Goal: Information Seeking & Learning: Find specific fact

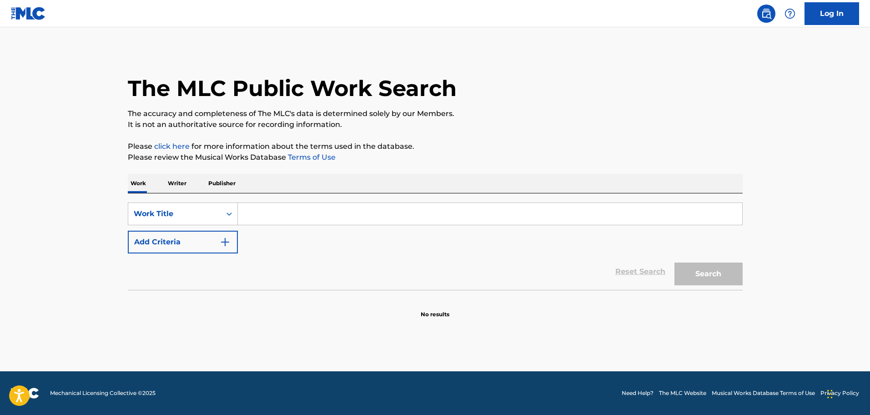
click at [253, 212] on input "Search Form" at bounding box center [490, 214] width 504 height 22
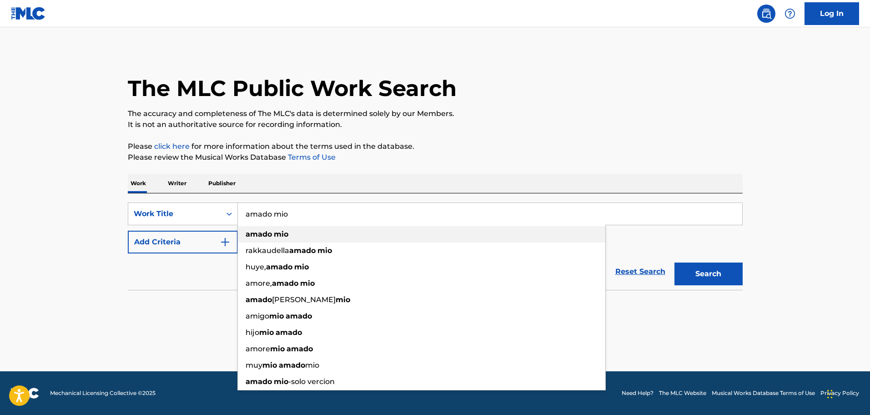
type input "amado mio"
click at [284, 228] on div "[PERSON_NAME] mio" at bounding box center [422, 234] width 368 height 16
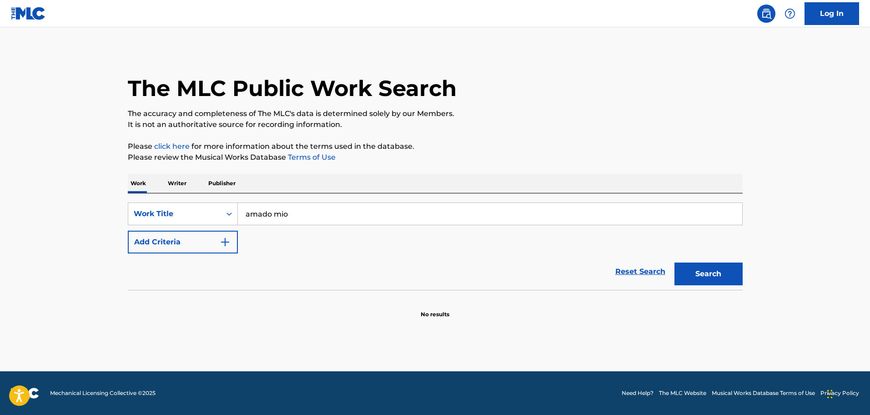
click at [223, 242] on img "Search Form" at bounding box center [225, 242] width 11 height 11
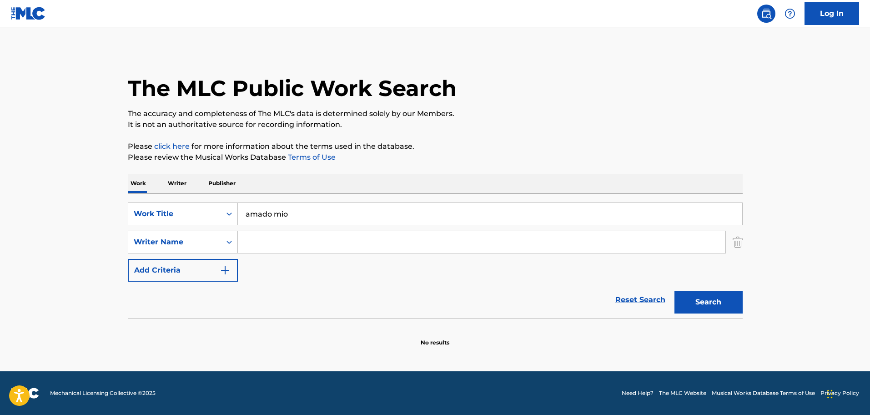
click at [260, 243] on input "Search Form" at bounding box center [482, 242] width 488 height 22
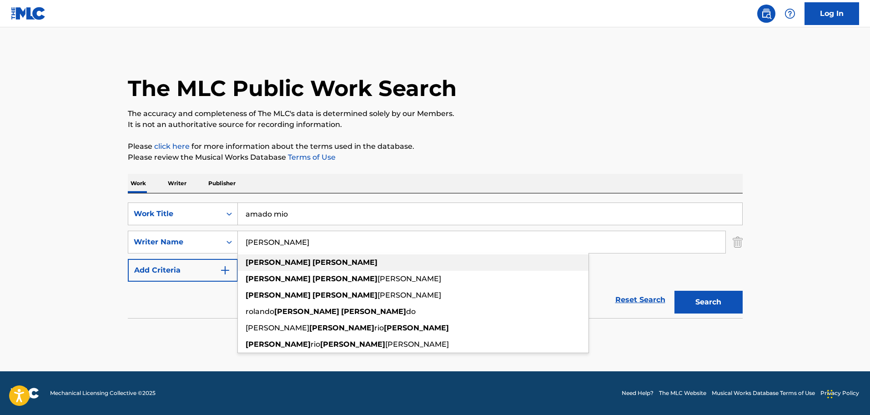
click at [286, 261] on div "[PERSON_NAME]" at bounding box center [413, 262] width 351 height 16
type input "[PERSON_NAME]"
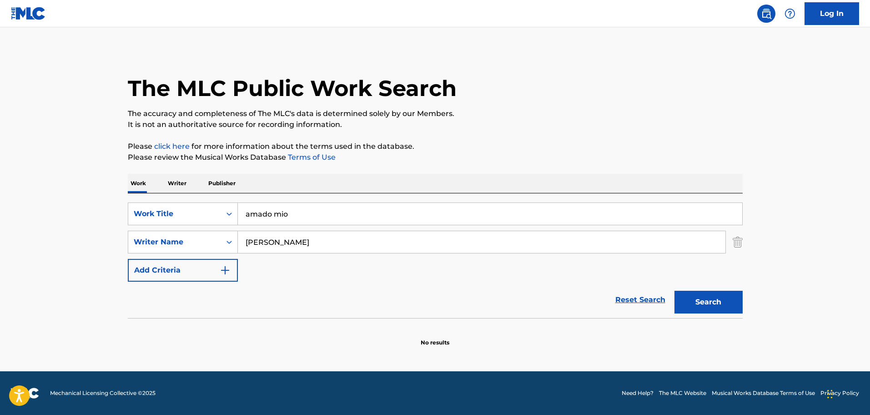
click at [716, 302] on button "Search" at bounding box center [709, 302] width 68 height 23
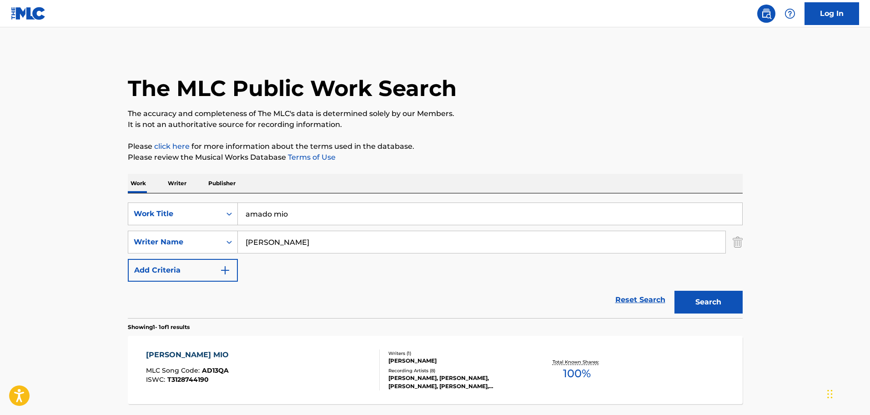
click at [182, 353] on div "[PERSON_NAME] MIO" at bounding box center [189, 354] width 87 height 11
